Goal: Information Seeking & Learning: Check status

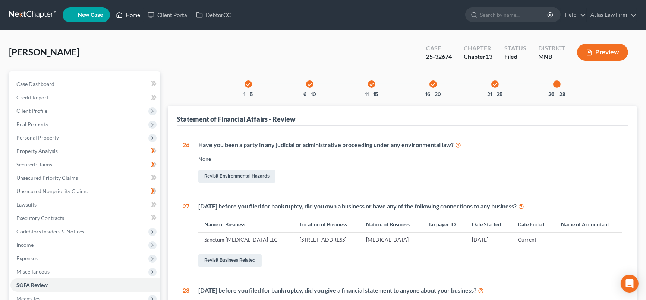
click at [136, 15] on link "Home" at bounding box center [128, 14] width 32 height 13
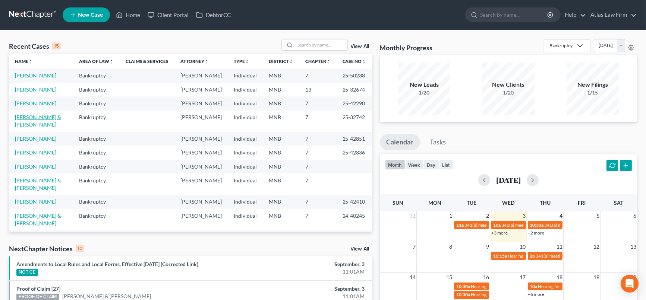
click at [30, 128] on link "[PERSON_NAME] & [PERSON_NAME]" at bounding box center [38, 121] width 46 height 14
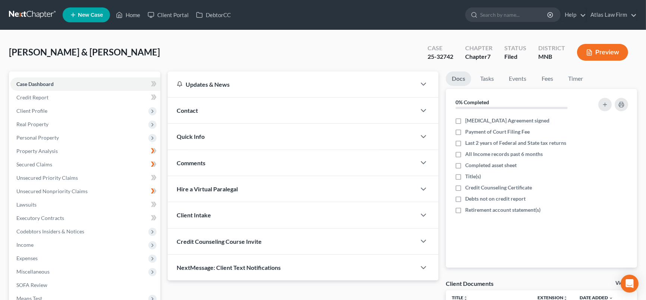
scroll to position [152, 0]
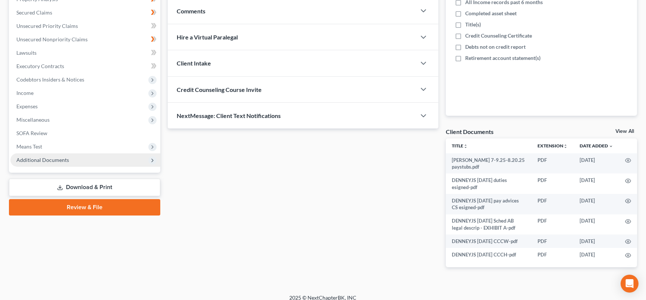
click at [37, 159] on span "Additional Documents" at bounding box center [42, 160] width 53 height 6
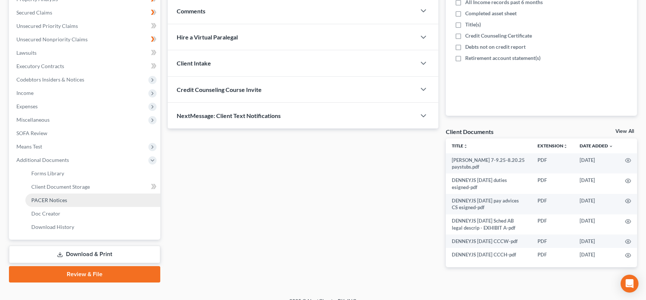
click at [55, 198] on span "PACER Notices" at bounding box center [49, 200] width 36 height 6
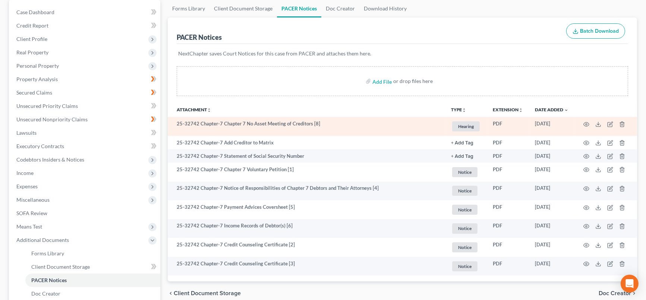
scroll to position [83, 0]
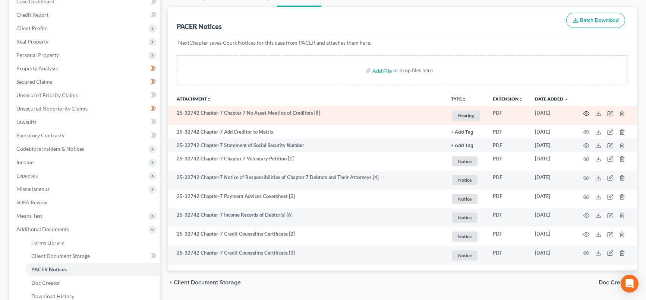
click at [587, 113] on icon "button" at bounding box center [586, 114] width 6 height 6
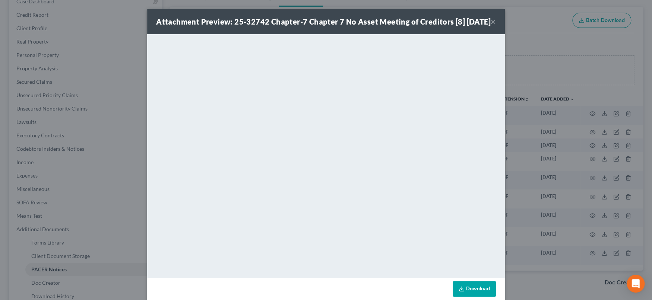
click at [491, 26] on button "×" at bounding box center [493, 21] width 5 height 9
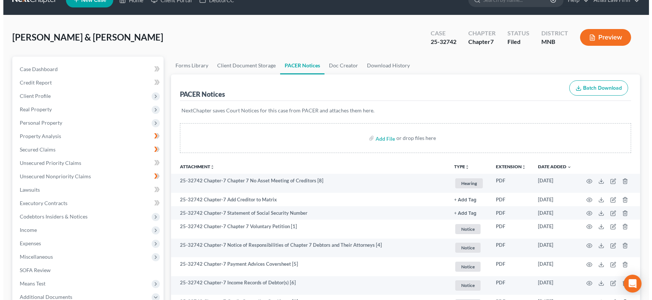
scroll to position [0, 0]
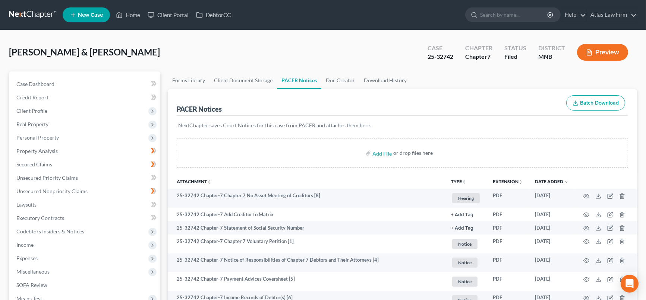
click at [597, 51] on button "Preview" at bounding box center [602, 52] width 51 height 17
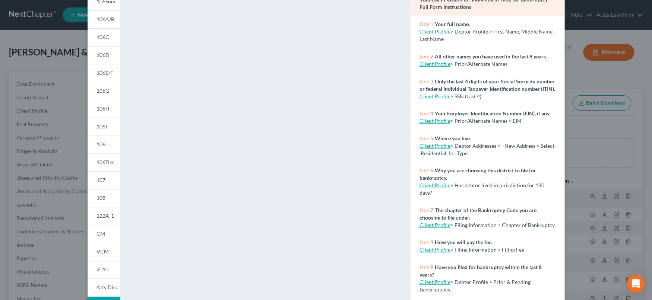
scroll to position [83, 0]
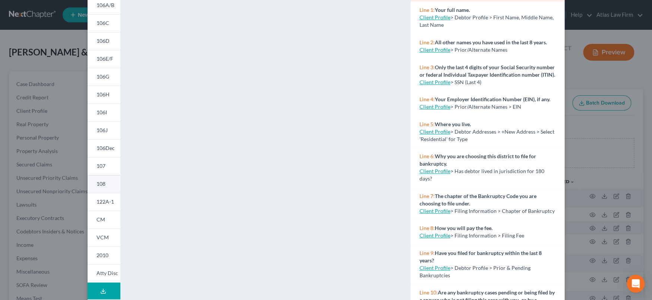
click at [102, 184] on span "108" at bounding box center [101, 184] width 9 height 6
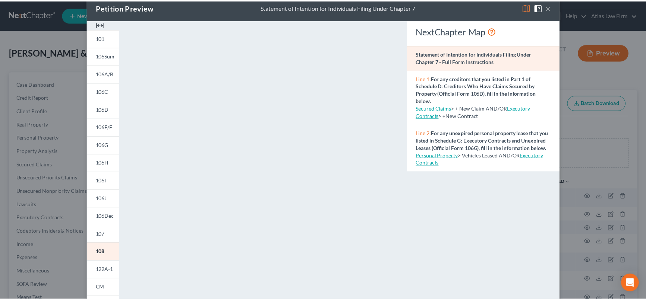
scroll to position [0, 0]
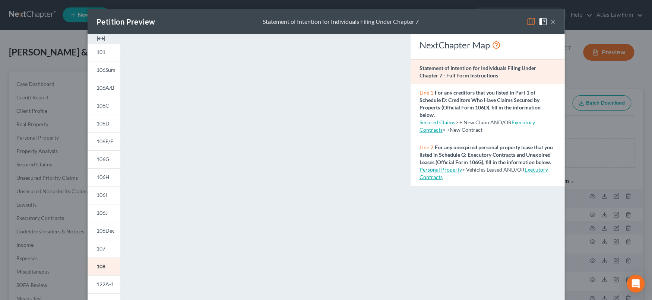
click at [551, 22] on button "×" at bounding box center [552, 21] width 5 height 9
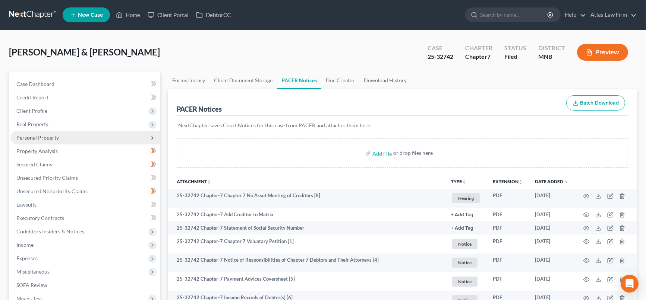
click at [56, 139] on span "Personal Property" at bounding box center [37, 138] width 42 height 6
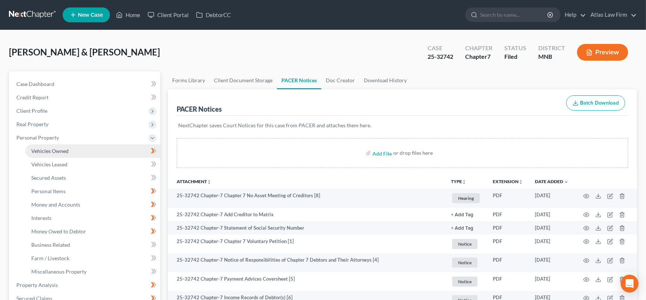
click at [53, 151] on span "Vehicles Owned" at bounding box center [49, 151] width 37 height 6
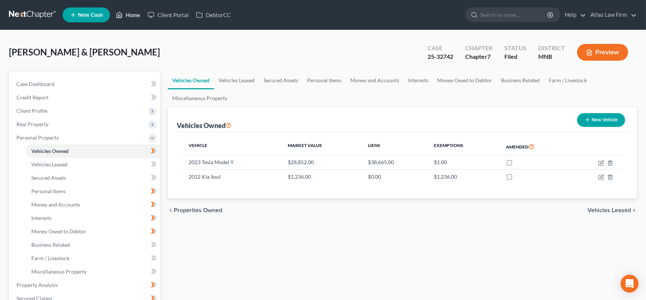
click at [133, 16] on link "Home" at bounding box center [128, 14] width 32 height 13
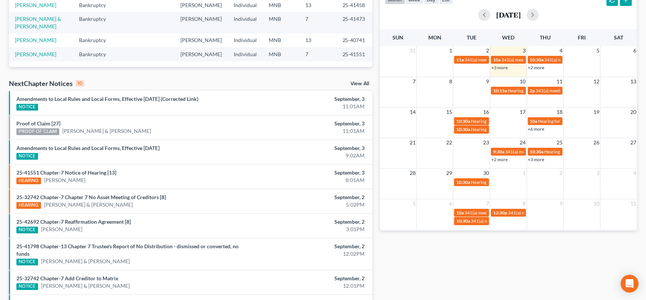
scroll to position [239, 0]
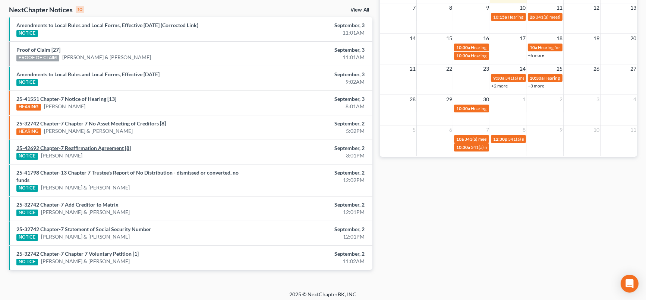
click at [103, 145] on link "25-42692 Chapter-7 Reaffirmation Agreement [8]" at bounding box center [73, 148] width 114 height 6
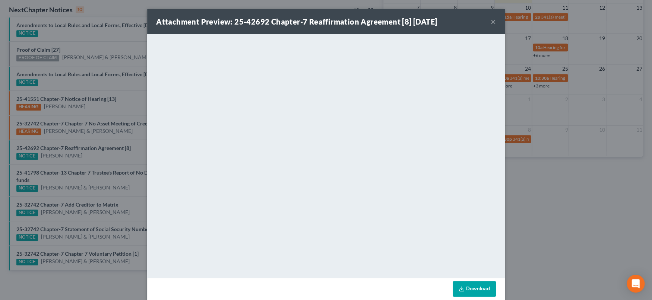
click at [491, 21] on button "×" at bounding box center [493, 21] width 5 height 9
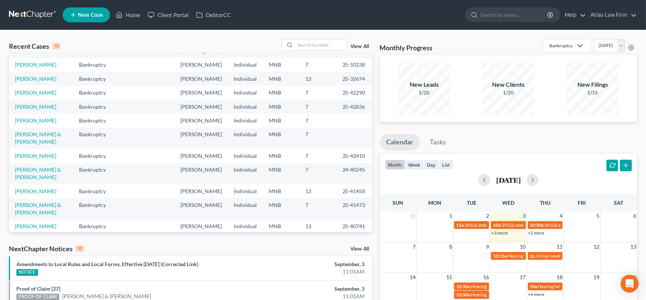
scroll to position [83, 0]
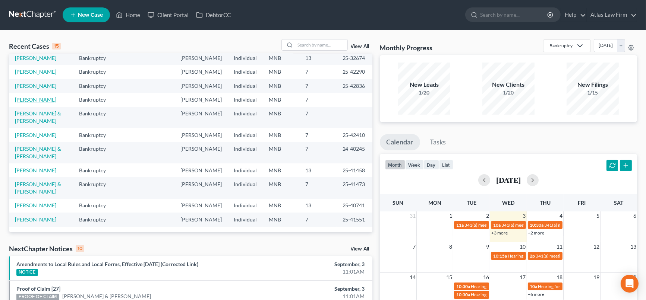
click at [28, 103] on link "[PERSON_NAME]" at bounding box center [35, 100] width 41 height 6
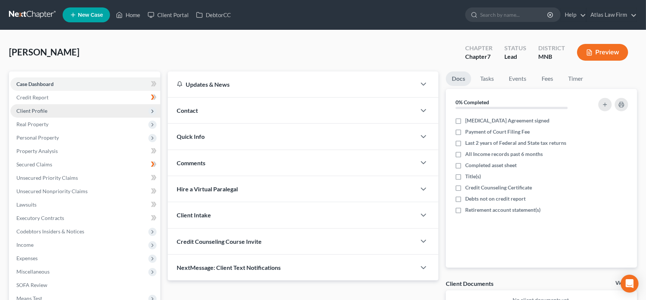
click at [42, 111] on span "Client Profile" at bounding box center [31, 111] width 31 height 6
